Goal: Check status: Check status

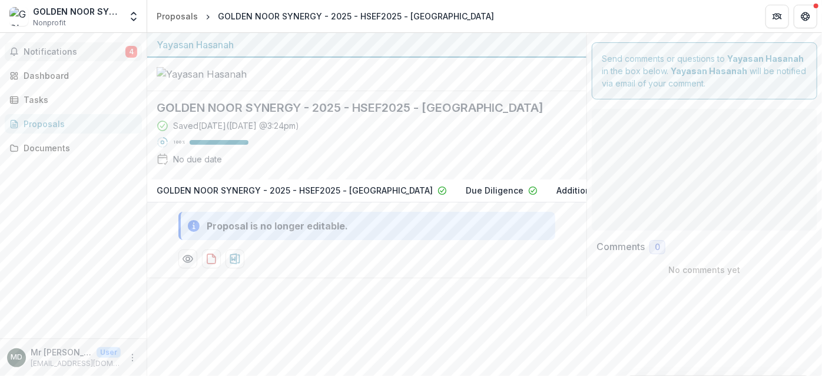
click at [71, 57] on button "Notifications 4" at bounding box center [73, 51] width 137 height 19
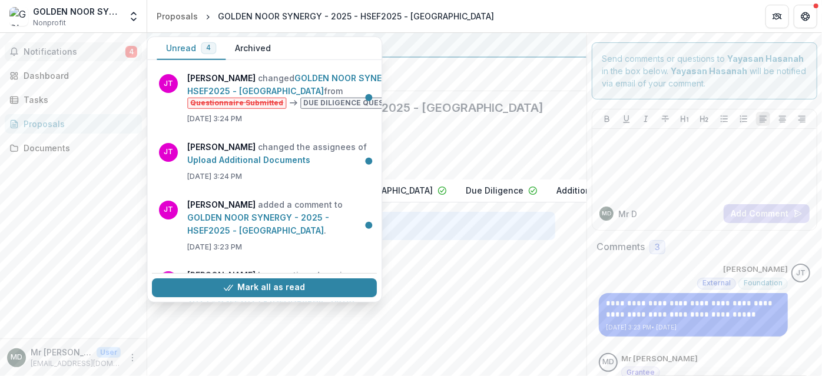
click at [193, 48] on button "Unread 4" at bounding box center [191, 48] width 69 height 23
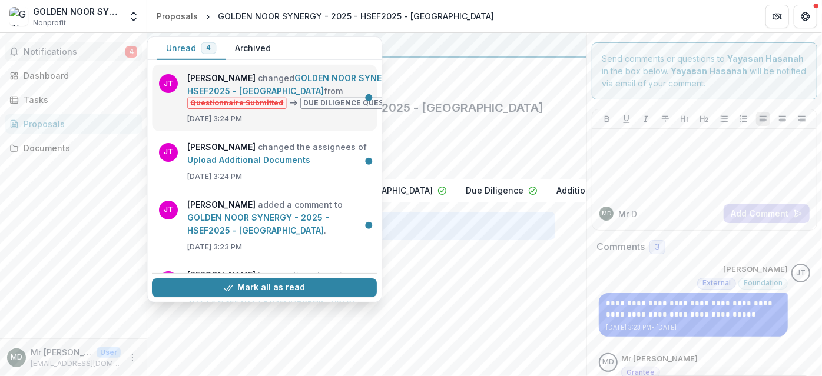
click at [236, 73] on link "GOLDEN NOOR SYNERGY - 2025 - HSEF2025 - [GEOGRAPHIC_DATA]" at bounding box center [311, 84] width 249 height 23
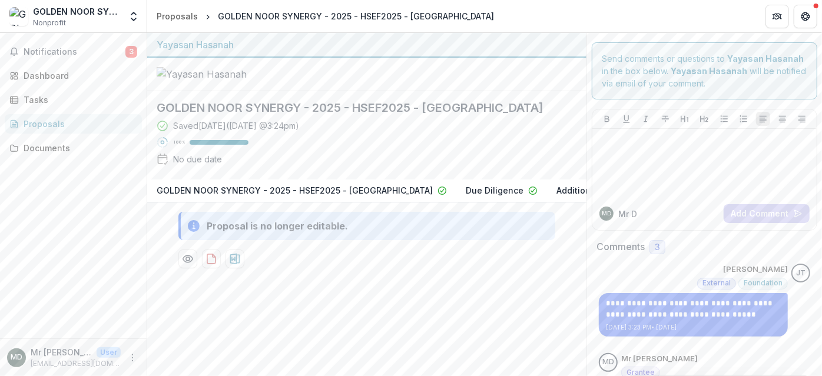
click at [623, 153] on div at bounding box center [704, 163] width 215 height 59
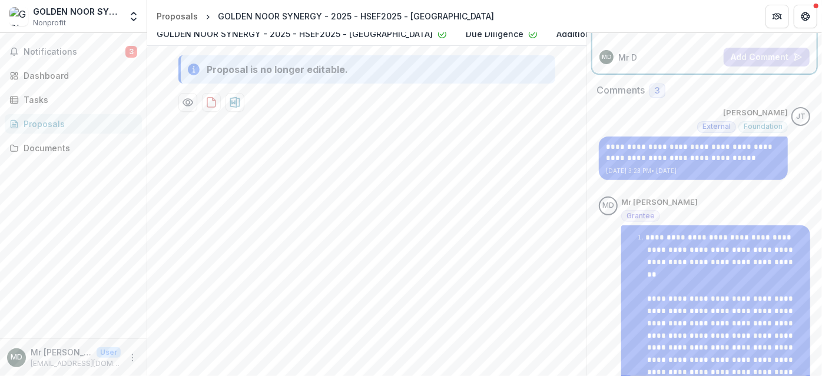
scroll to position [155, 0]
